Goal: Navigation & Orientation: Find specific page/section

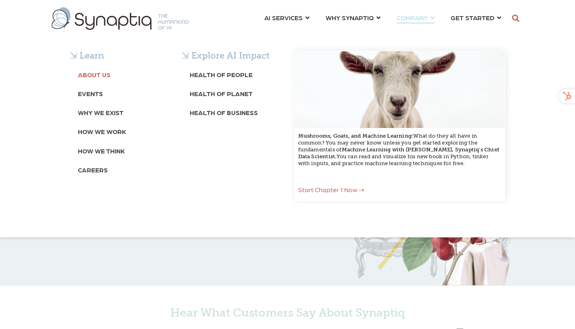
click at [96, 71] on b "About Us" at bounding box center [94, 75] width 33 height 8
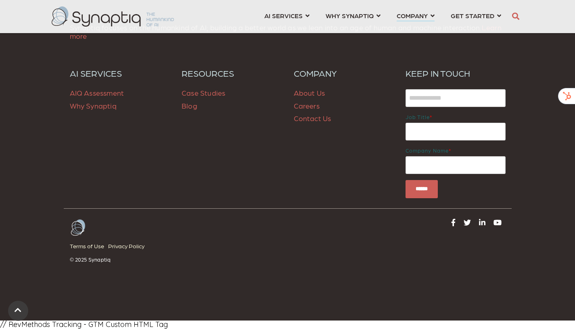
scroll to position [3150, 0]
click at [307, 93] on link "About Us" at bounding box center [309, 92] width 31 height 8
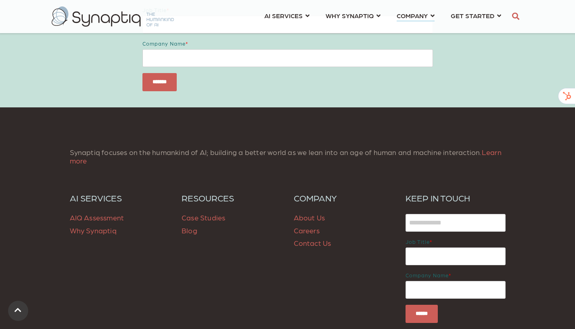
scroll to position [3150, 0]
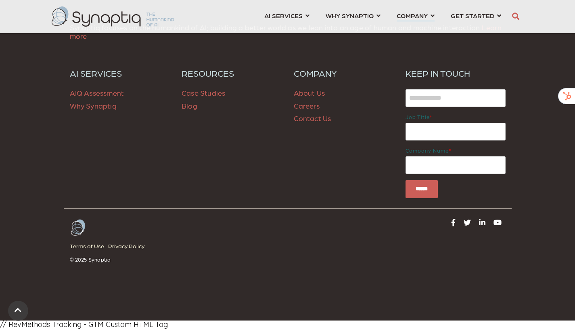
click at [106, 11] on img at bounding box center [113, 16] width 122 height 20
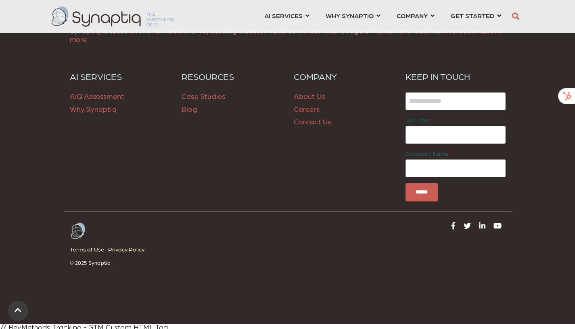
scroll to position [1236, 0]
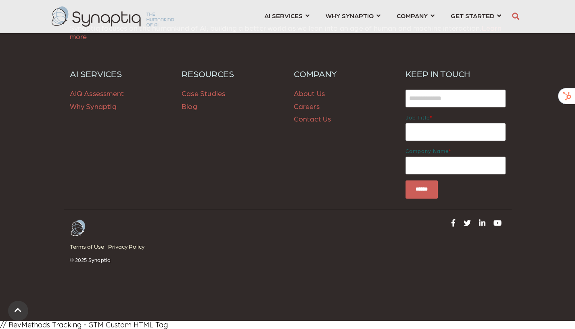
click at [314, 99] on p "About Us Careers Contact Us" at bounding box center [344, 106] width 100 height 38
click at [317, 119] on link "Contact Us" at bounding box center [313, 118] width 38 height 8
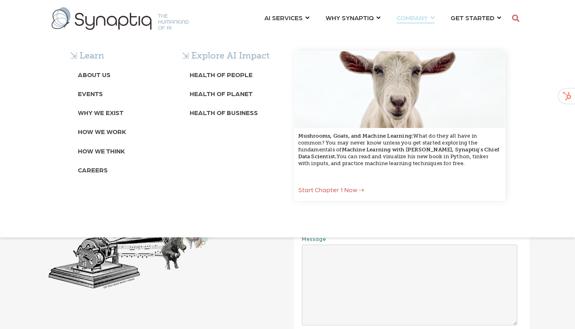
click at [413, 16] on span "COMPANY ⇲ Learn About Us Events Why We Exist How We Work How We Think Careers ⇲…" at bounding box center [411, 17] width 31 height 11
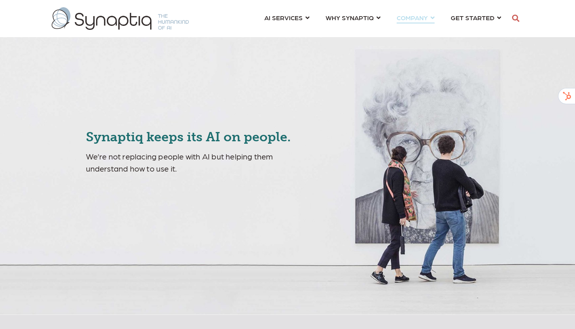
click at [423, 17] on span "COMPANY ⇲ Learn About Us Events Why We Exist How We Work How We Think Careers ⇲…" at bounding box center [411, 17] width 31 height 11
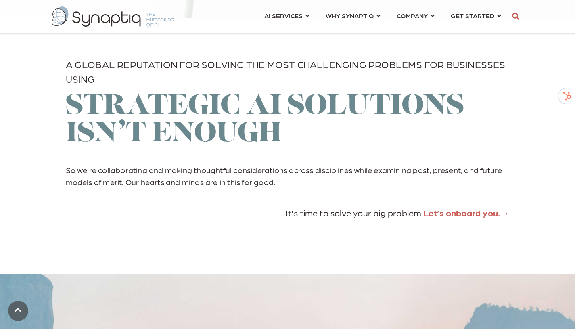
scroll to position [2386, 0]
